Goal: Information Seeking & Learning: Learn about a topic

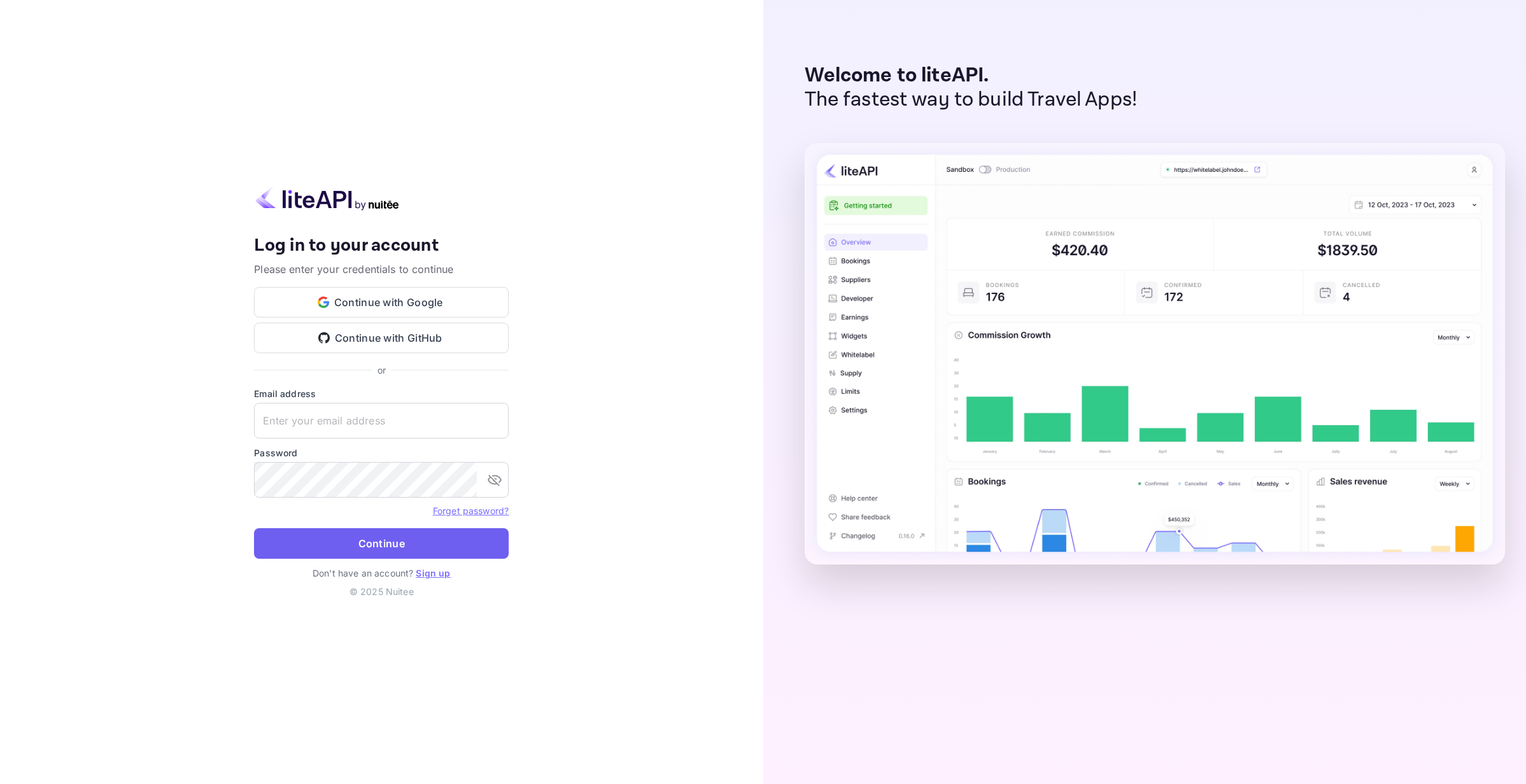
type input "[EMAIL_ADDRESS][DOMAIN_NAME]"
click at [356, 537] on button "Continue" at bounding box center [381, 543] width 254 height 30
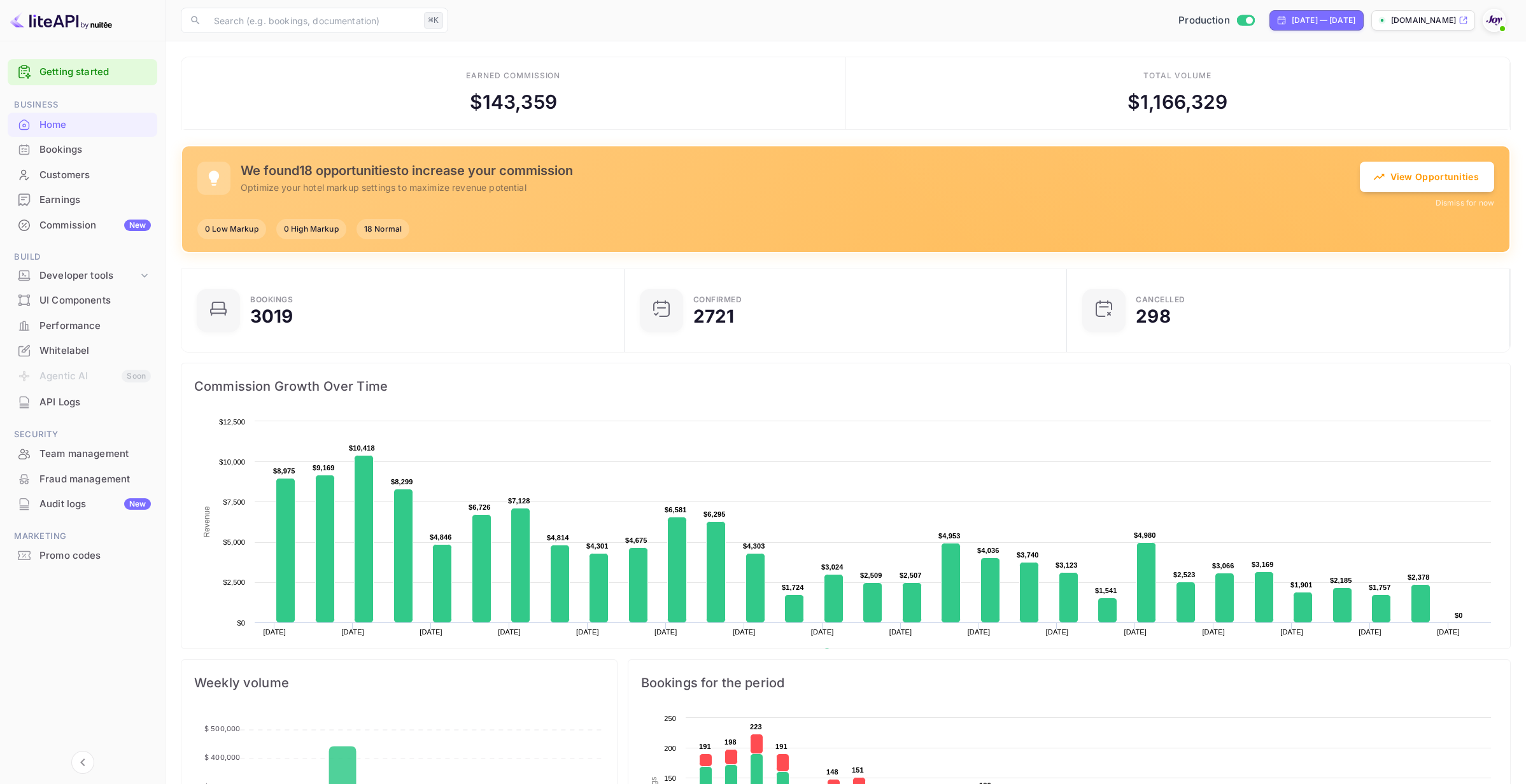
scroll to position [3, 0]
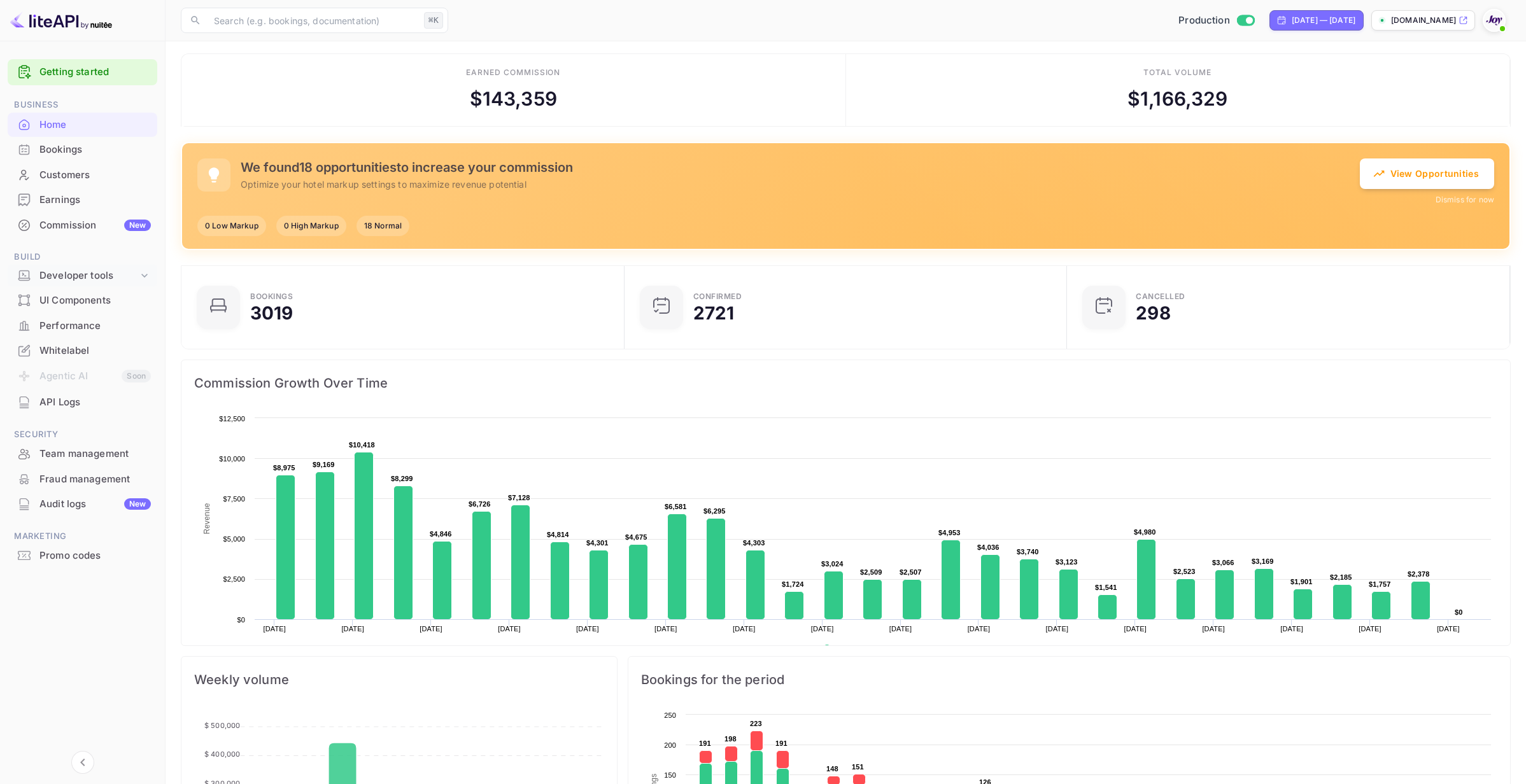
click at [138, 275] on icon at bounding box center [145, 275] width 13 height 13
click at [73, 296] on p "API docs and SDKs" at bounding box center [86, 297] width 83 height 13
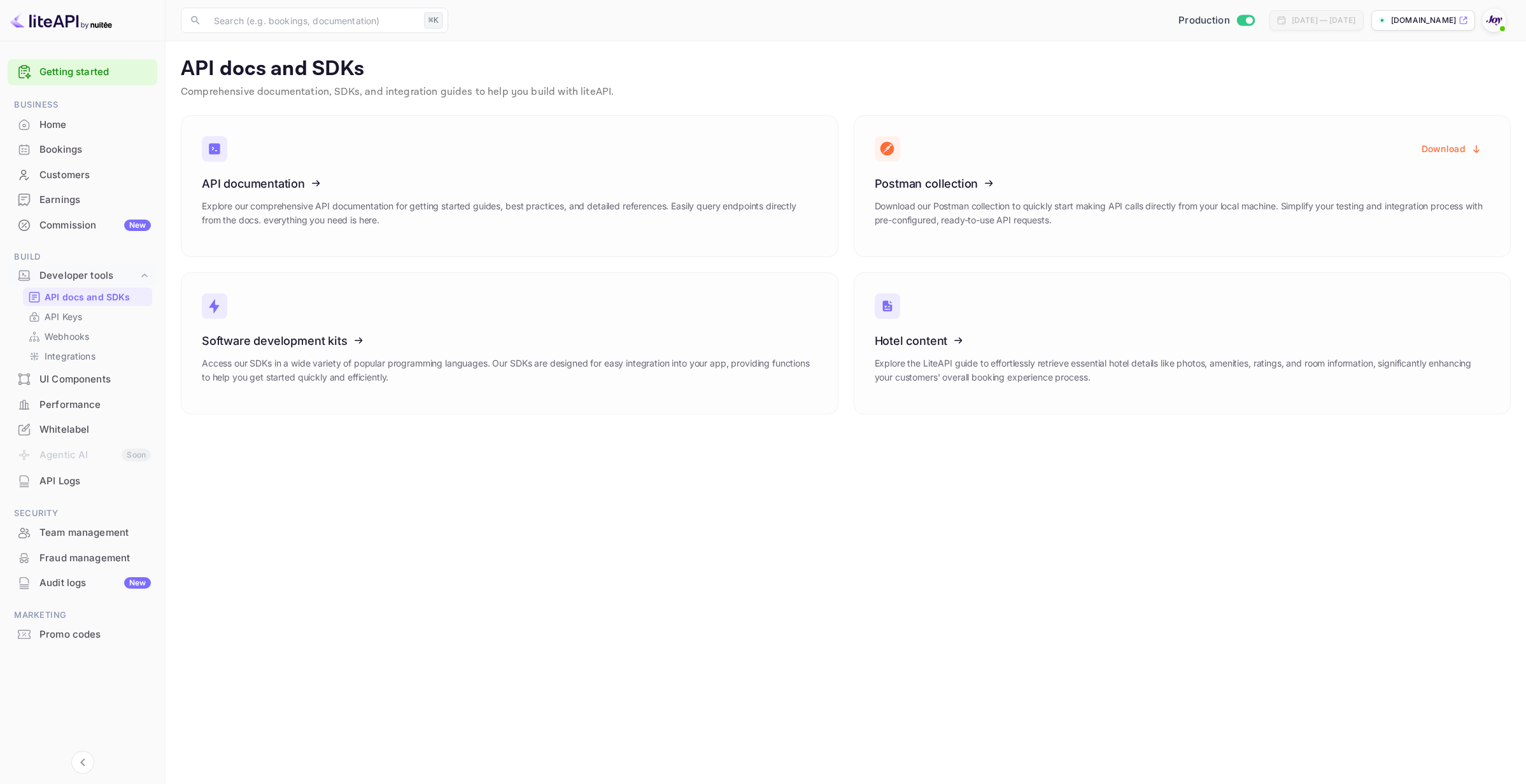
click at [66, 457] on li "Agentic AI Soon" at bounding box center [82, 455] width 149 height 27
click at [345, 302] on icon at bounding box center [280, 338] width 198 height 131
click at [485, 201] on p "Explore our comprehensive API documentation for getting started guides, best pr…" at bounding box center [509, 213] width 616 height 28
click at [1040, 360] on icon at bounding box center [953, 338] width 198 height 131
